Goal: Task Accomplishment & Management: Manage account settings

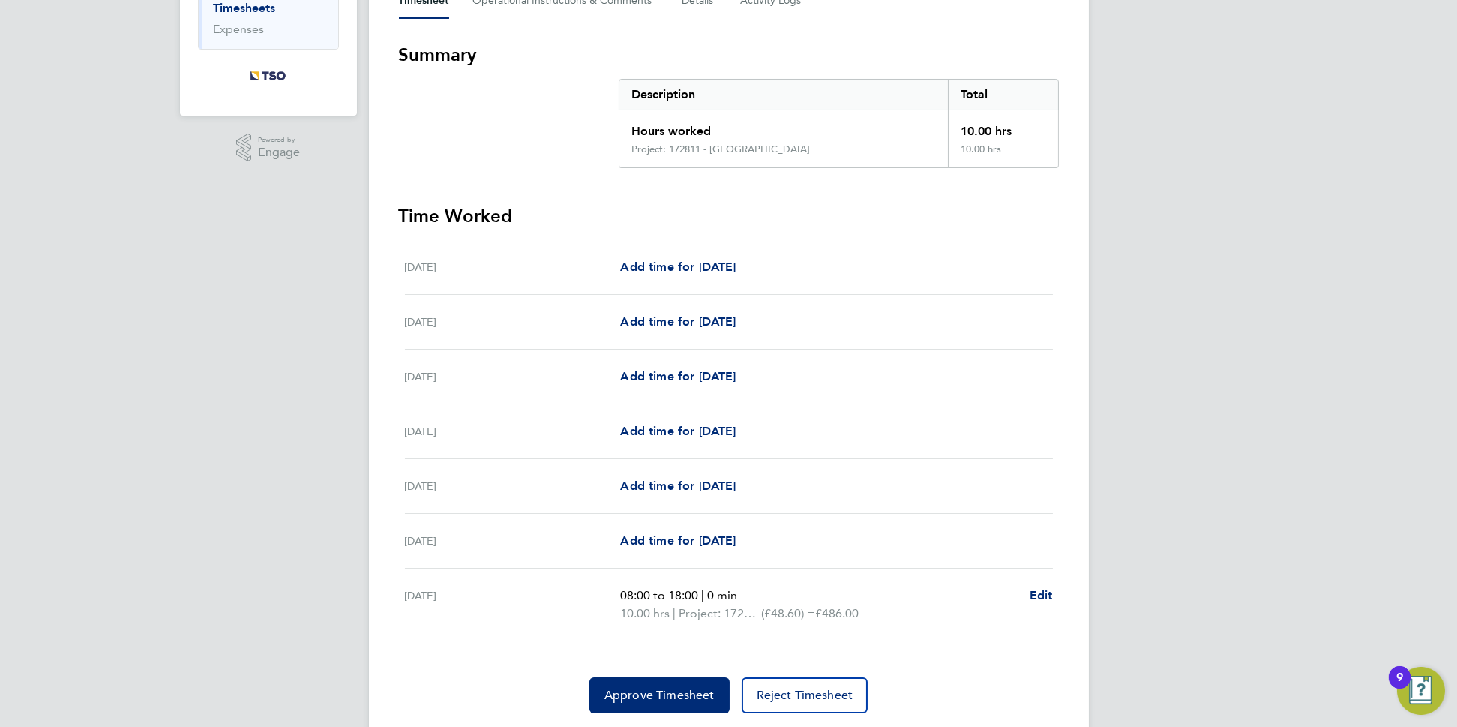
scroll to position [282, 0]
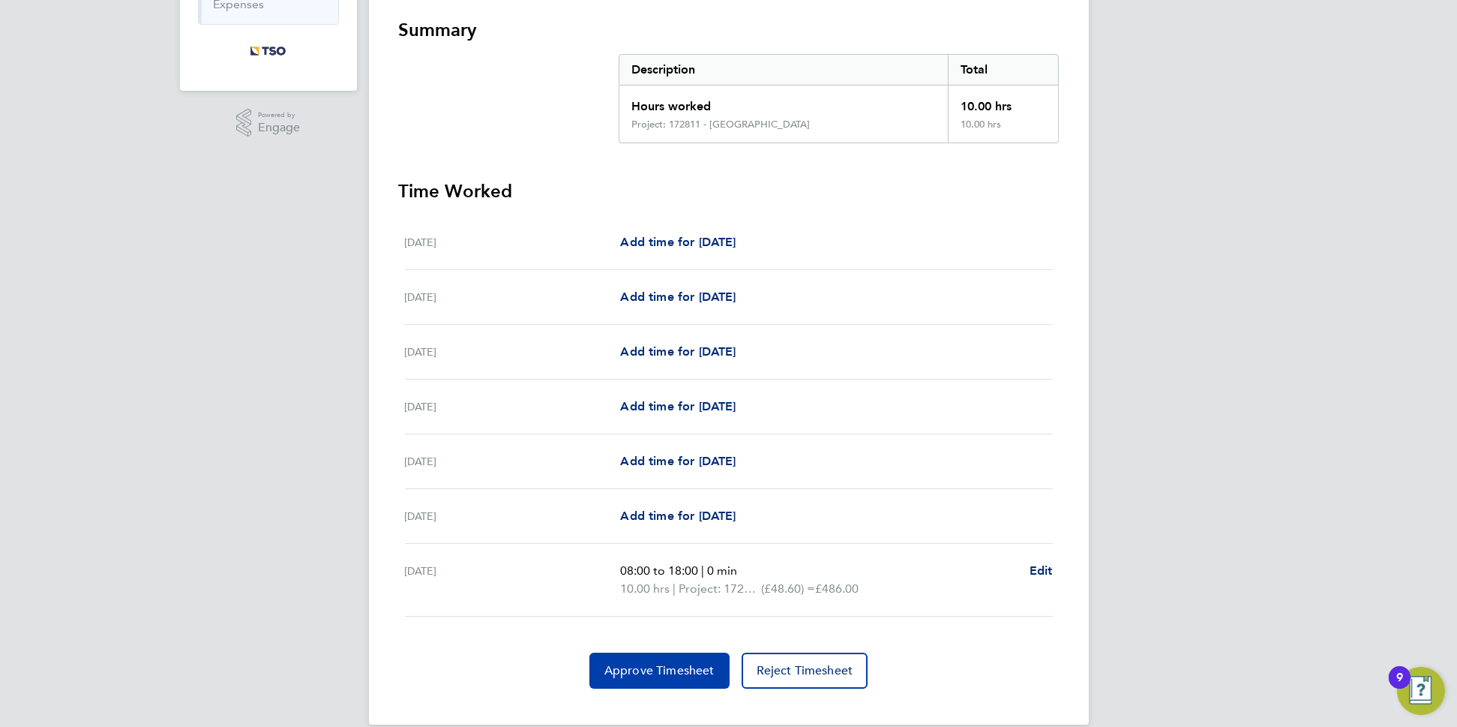
click at [664, 663] on span "Approve Timesheet" at bounding box center [660, 670] width 110 height 15
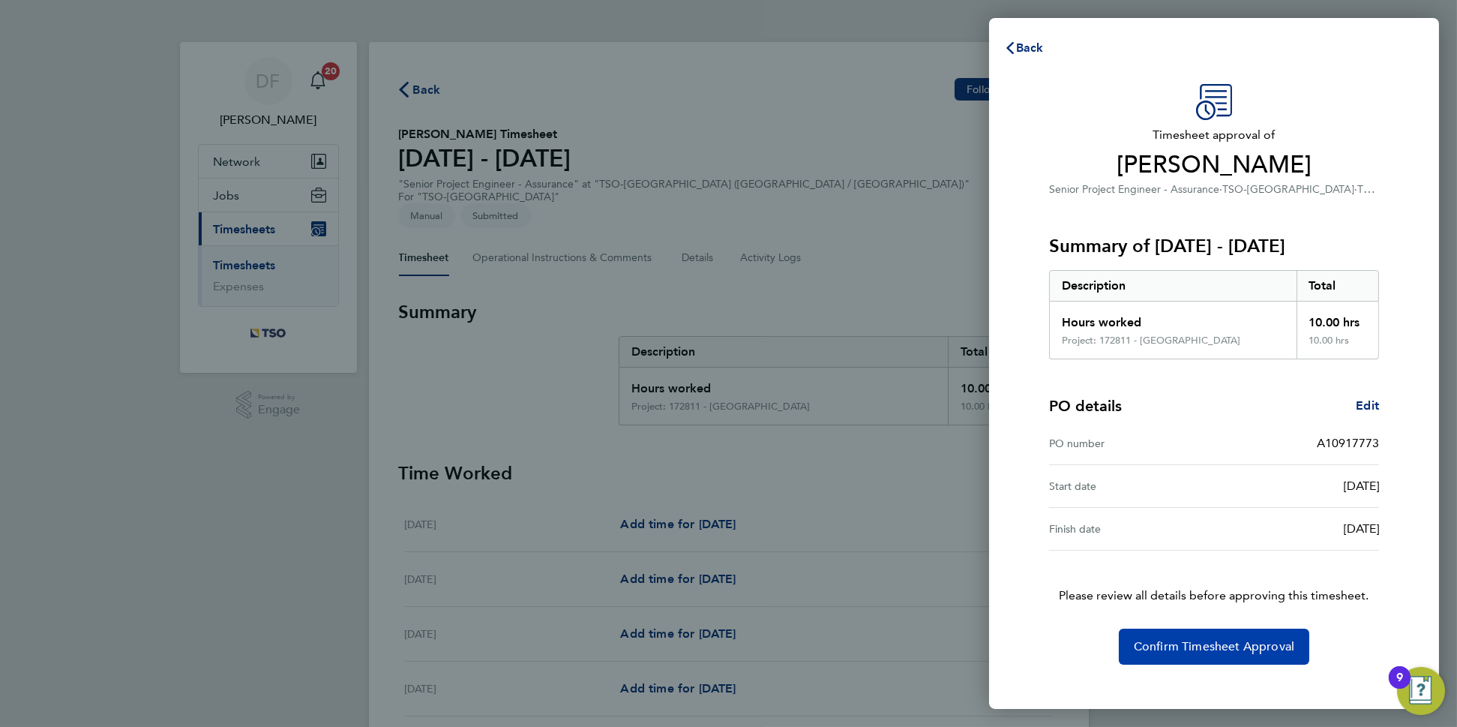
click at [1194, 641] on span "Confirm Timesheet Approval" at bounding box center [1214, 646] width 161 height 15
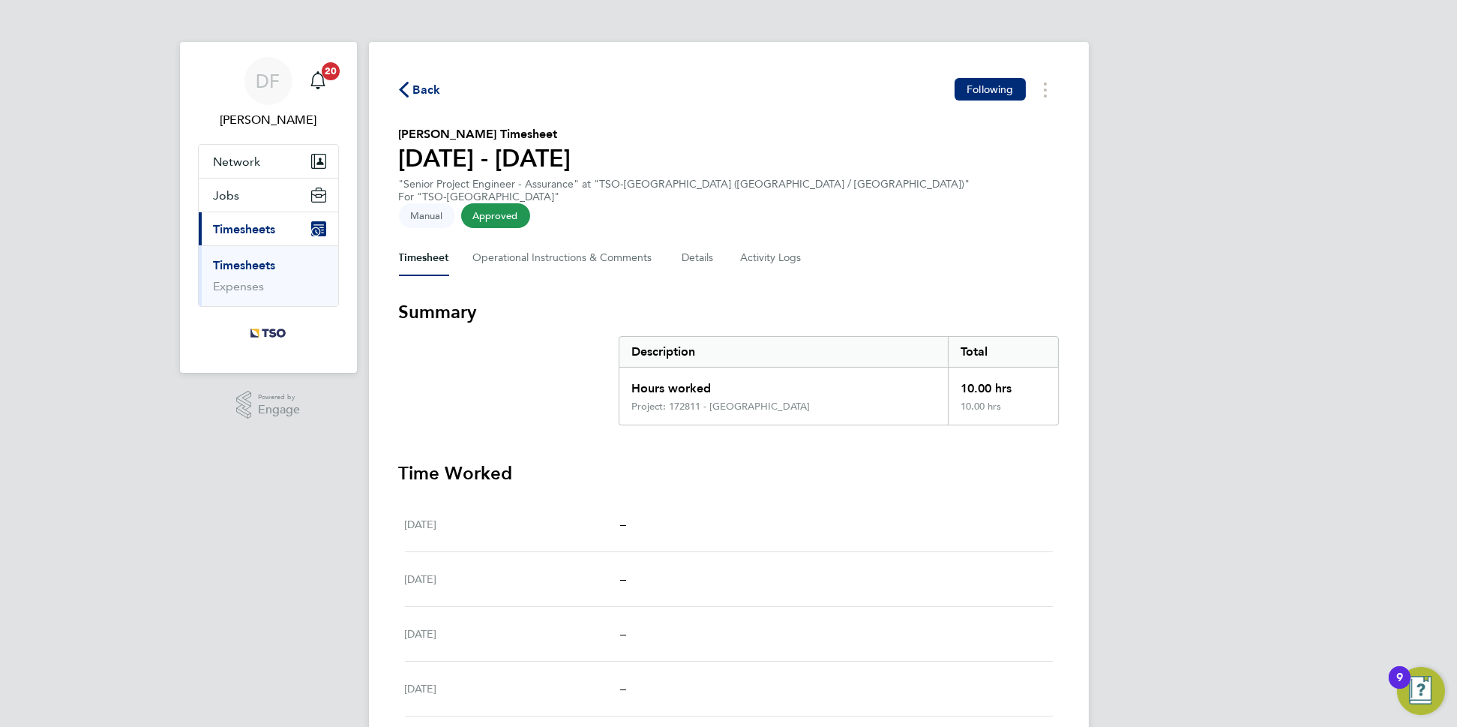
click at [250, 260] on link "Timesheets" at bounding box center [245, 265] width 62 height 14
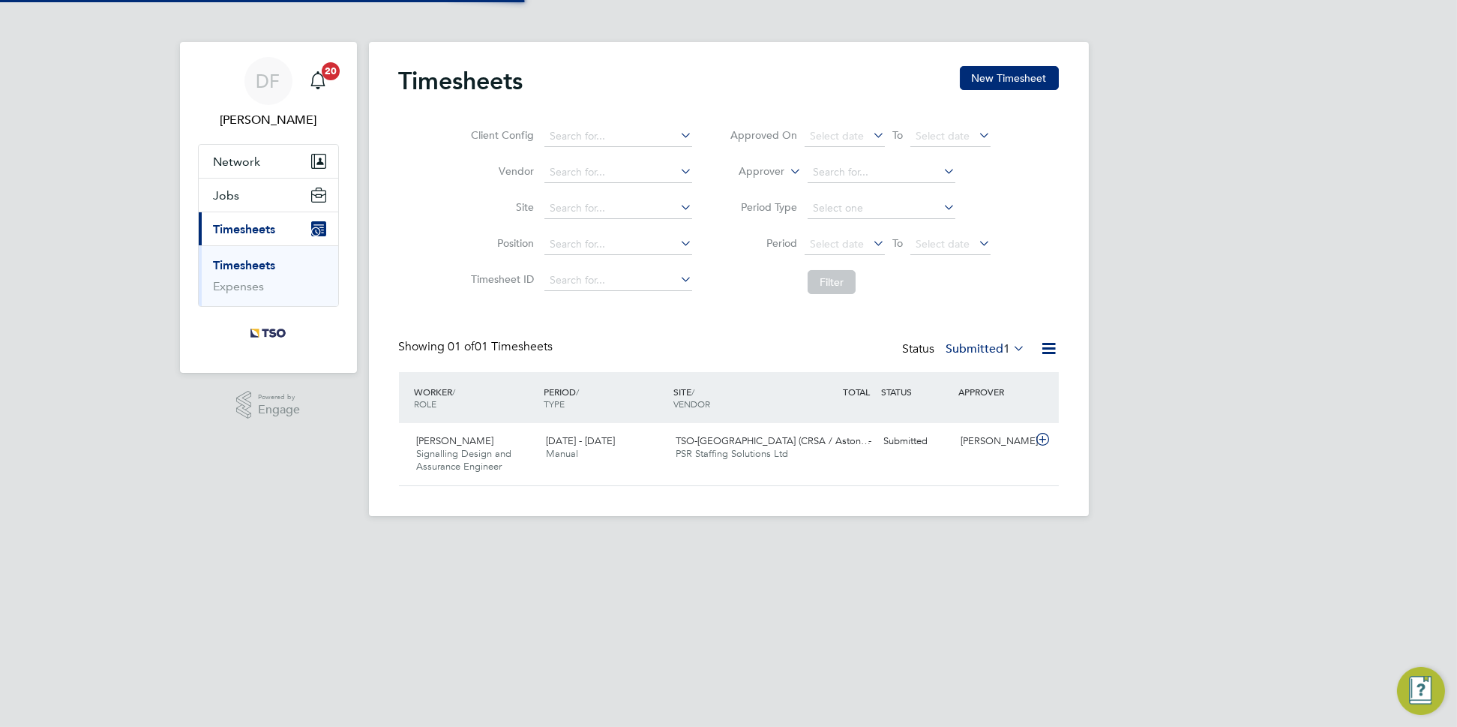
scroll to position [38, 130]
click at [622, 452] on div "16 - 22 Aug 2025 Manual" at bounding box center [605, 448] width 130 height 38
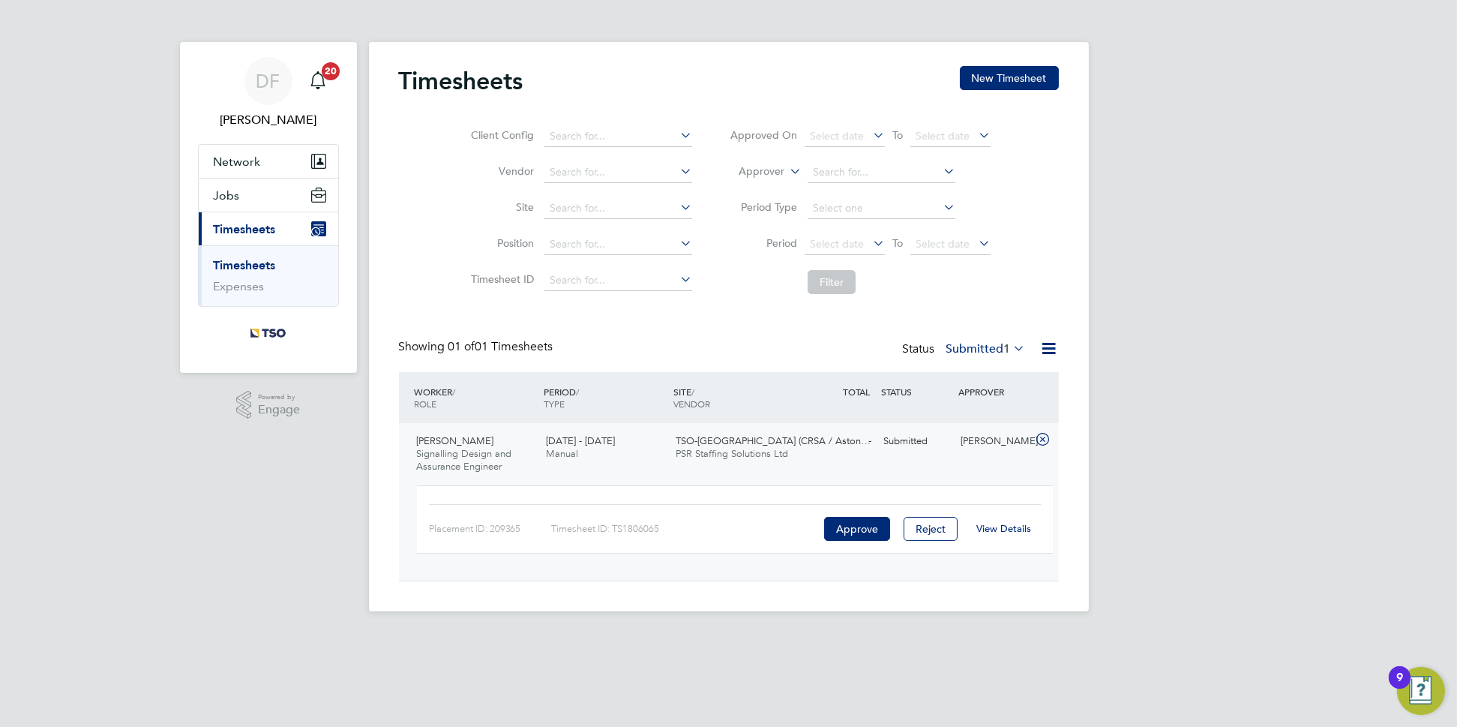
click at [1011, 525] on link "View Details" at bounding box center [1004, 528] width 55 height 13
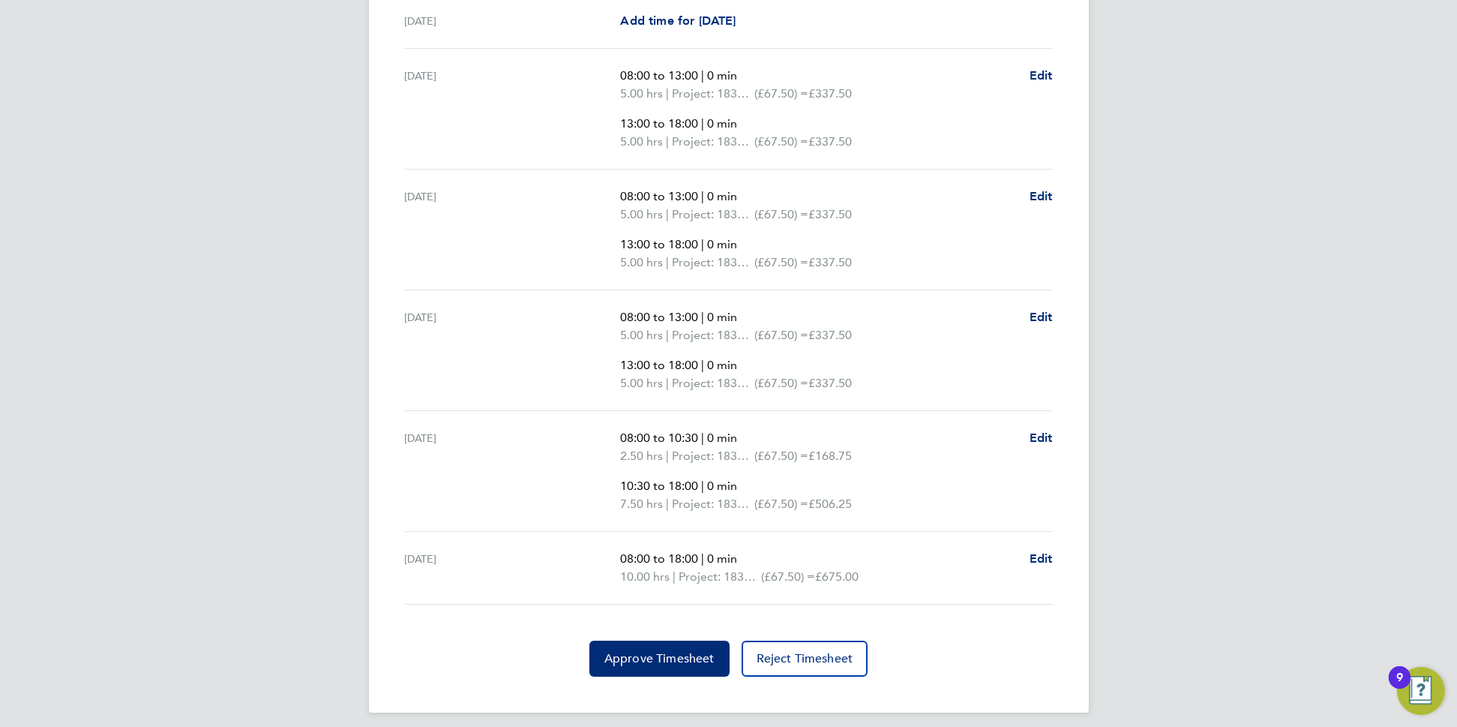
scroll to position [560, 0]
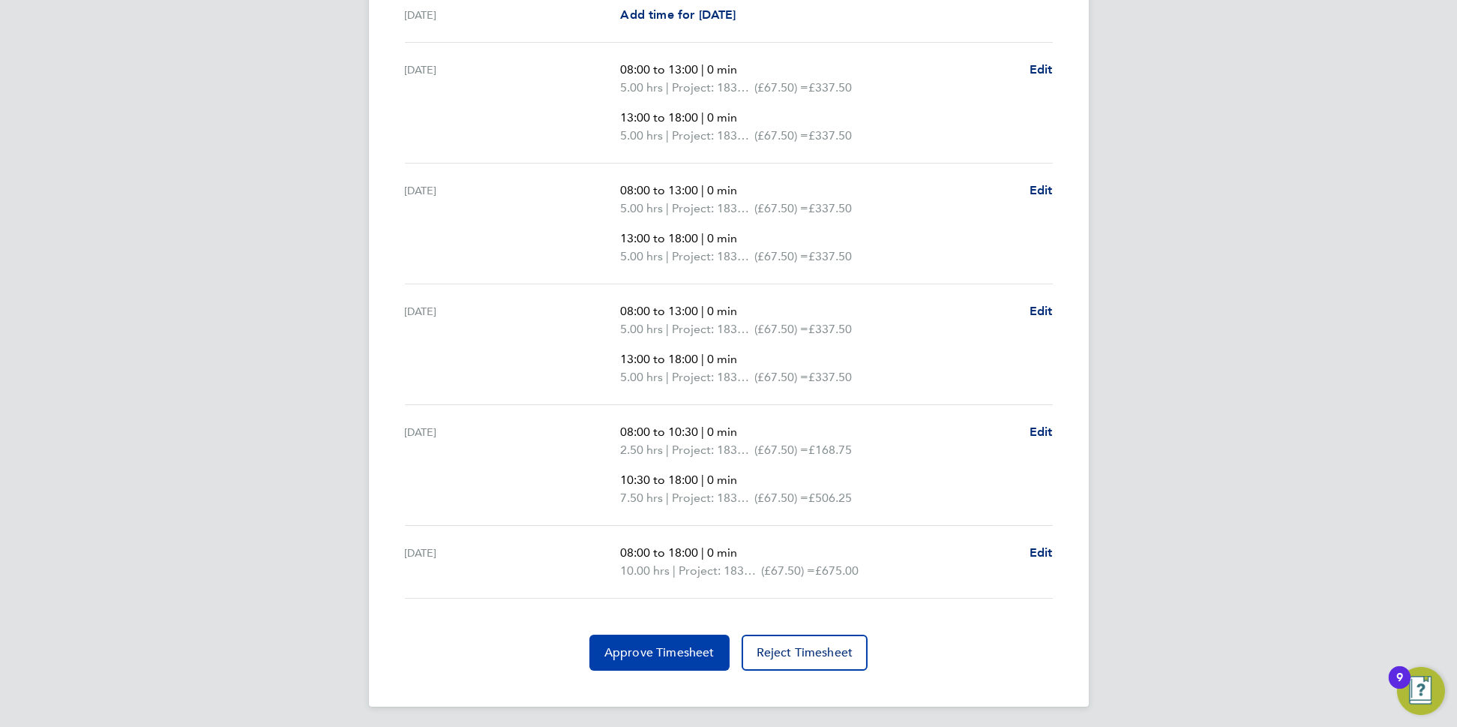
click at [653, 645] on span "Approve Timesheet" at bounding box center [660, 652] width 110 height 15
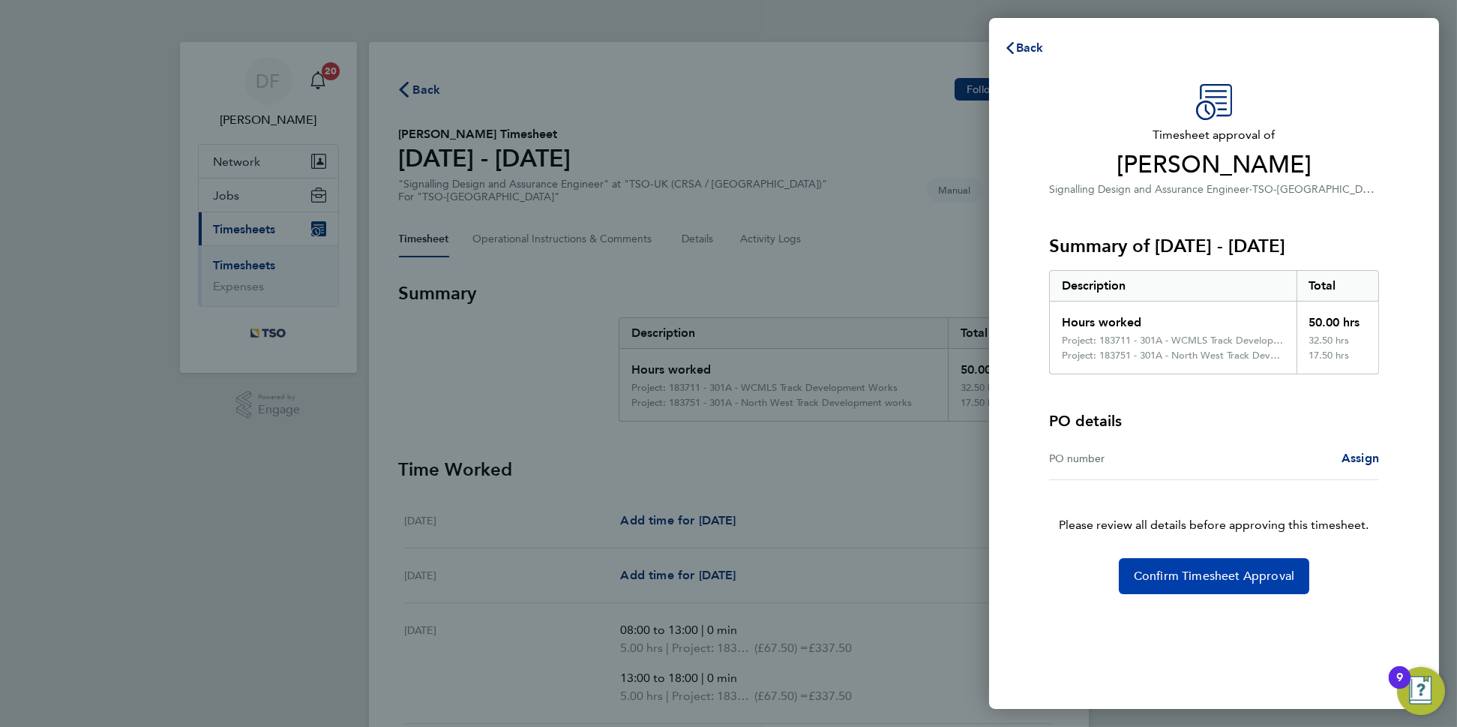
click at [1205, 569] on span "Confirm Timesheet Approval" at bounding box center [1214, 576] width 161 height 15
